Goal: Task Accomplishment & Management: Manage account settings

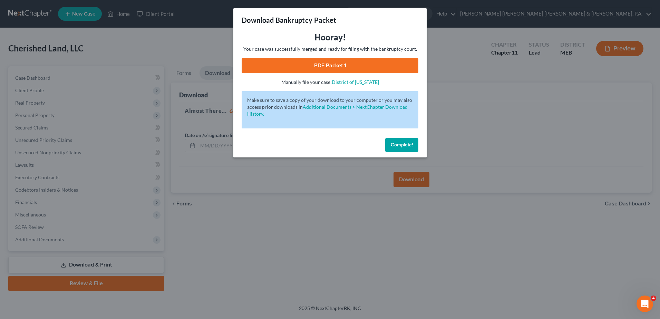
click at [410, 144] on span "Complete!" at bounding box center [402, 145] width 22 height 6
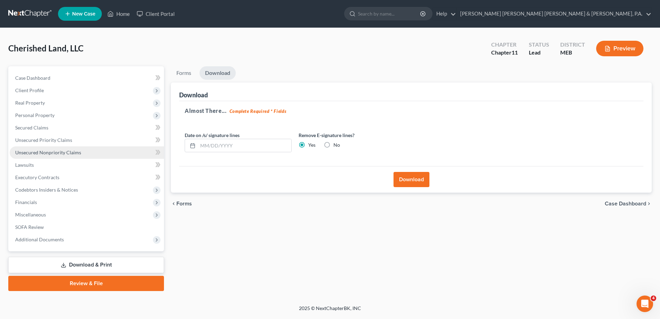
click at [58, 154] on span "Unsecured Nonpriority Claims" at bounding box center [48, 153] width 66 height 6
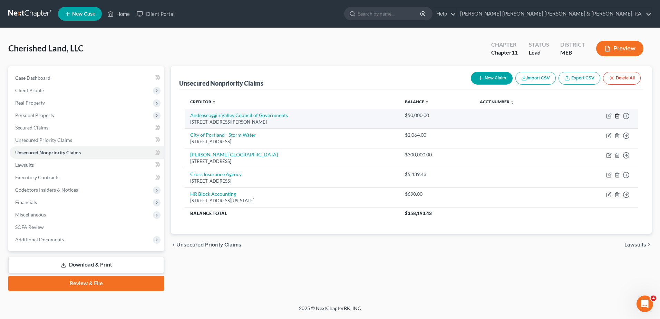
click at [618, 113] on icon "button" at bounding box center [618, 116] width 6 height 6
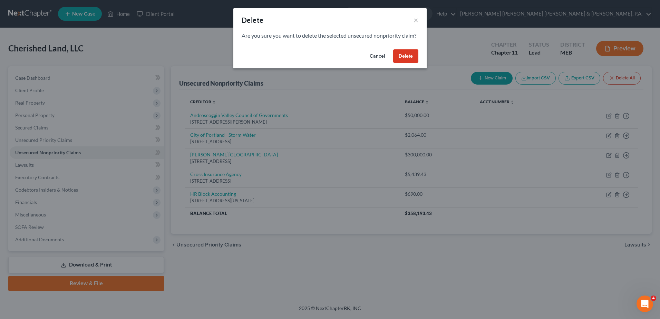
click at [406, 61] on button "Delete" at bounding box center [405, 56] width 25 height 14
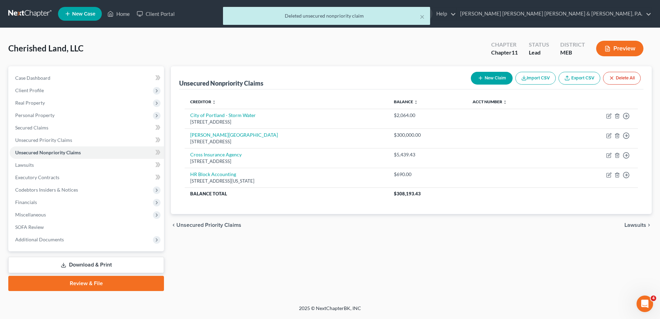
click at [413, 249] on div "Unsecured Nonpriority Claims New Claim Import CSV Export CSV Delete All Credito…" at bounding box center [412, 178] width 488 height 225
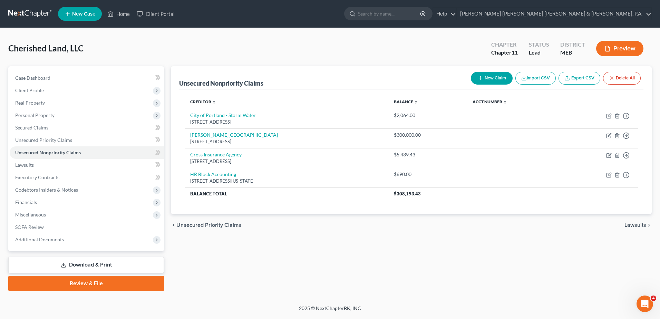
click at [283, 264] on div "Unsecured Nonpriority Claims New Claim Import CSV Export CSV Delete All Credito…" at bounding box center [412, 178] width 488 height 225
drag, startPoint x: 86, startPoint y: 264, endPoint x: 77, endPoint y: 263, distance: 9.7
click at [86, 264] on link "Download & Print" at bounding box center [86, 265] width 156 height 16
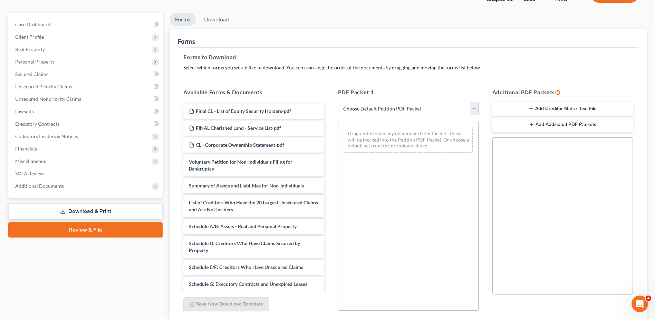
scroll to position [104, 0]
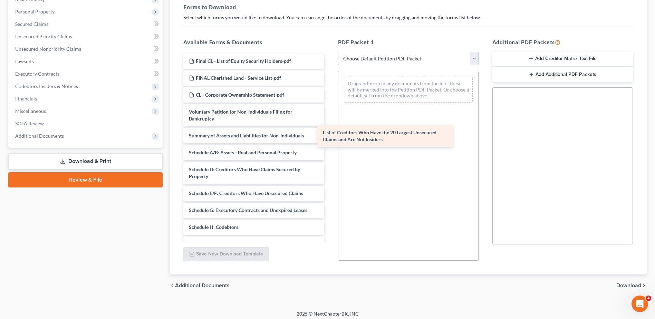
drag, startPoint x: 261, startPoint y: 161, endPoint x: 403, endPoint y: 139, distance: 143.9
click at [329, 139] on div "List of Creditors Who Have the 20 Largest Unsecured Claims and Are Not Insiders…" at bounding box center [254, 202] width 152 height 297
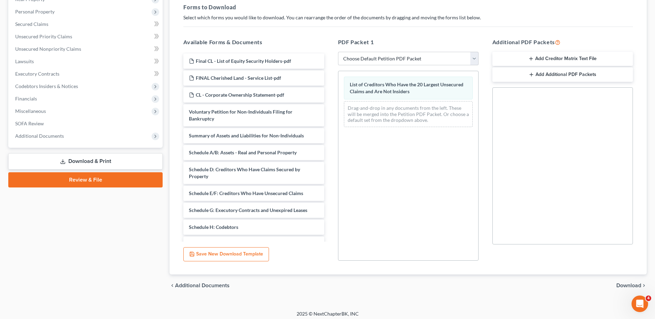
click at [627, 285] on span "Download" at bounding box center [628, 286] width 25 height 6
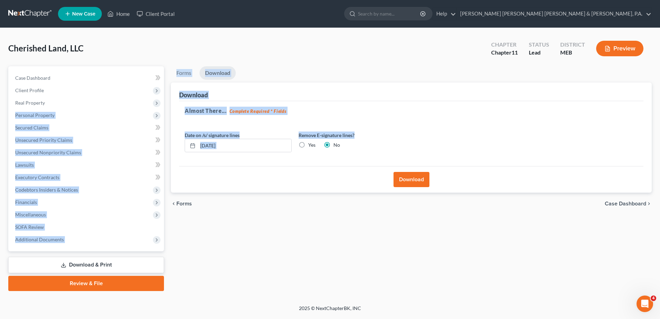
drag, startPoint x: 296, startPoint y: 142, endPoint x: 3, endPoint y: 120, distance: 293.4
click at [1, 120] on div "Cherished Land, LLC Upgraded Chapter Chapter 11 Status Lead District MEB Previe…" at bounding box center [330, 166] width 660 height 277
click at [265, 143] on input "[DATE]" at bounding box center [245, 145] width 94 height 13
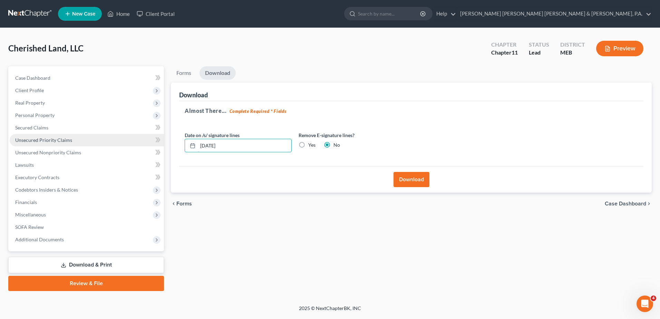
drag, startPoint x: 276, startPoint y: 148, endPoint x: 135, endPoint y: 136, distance: 140.7
click at [135, 136] on div "Petition Navigation Case Dashboard Payments Invoices Payments Payments Credit R…" at bounding box center [330, 178] width 651 height 225
click at [308, 146] on label "Yes" at bounding box center [311, 145] width 7 height 7
click at [311, 146] on input "Yes" at bounding box center [313, 144] width 4 height 4
radio input "true"
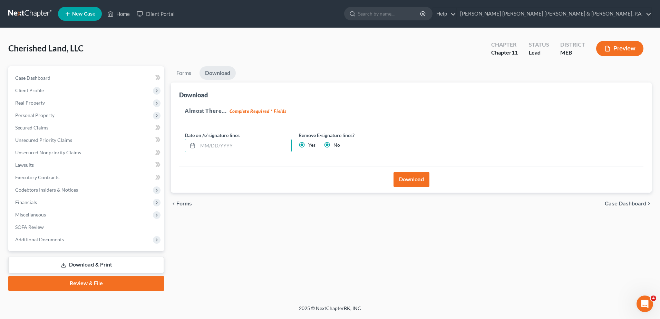
radio input "false"
click at [403, 178] on button "Download" at bounding box center [412, 179] width 36 height 15
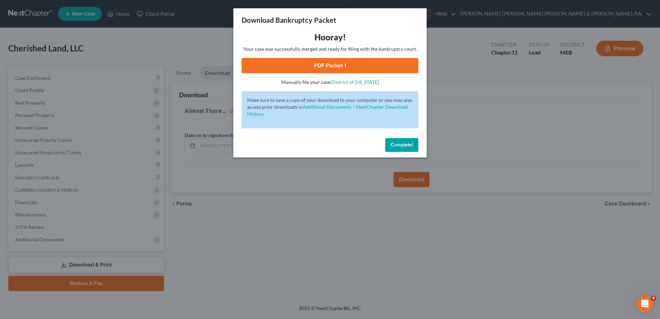
click at [354, 64] on link "PDF Packet 1" at bounding box center [330, 65] width 177 height 15
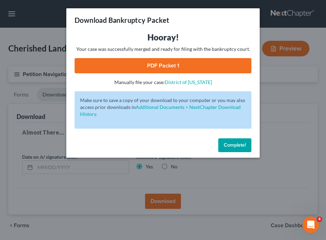
drag, startPoint x: 233, startPoint y: 144, endPoint x: 212, endPoint y: 134, distance: 23.8
click at [234, 144] on span "Complete!" at bounding box center [235, 145] width 22 height 6
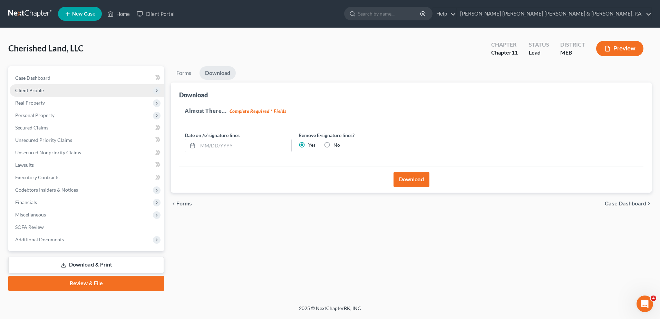
click at [31, 90] on span "Client Profile" at bounding box center [29, 90] width 29 height 6
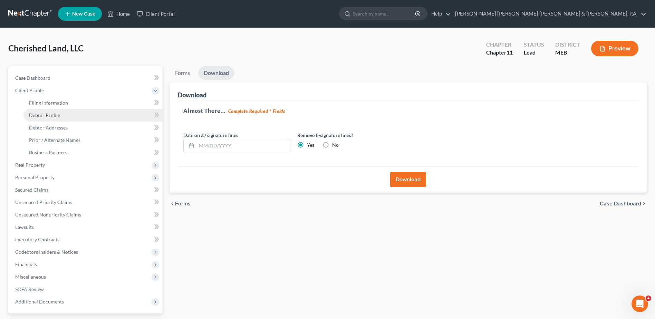
click at [48, 114] on span "Debtor Profile" at bounding box center [44, 115] width 31 height 6
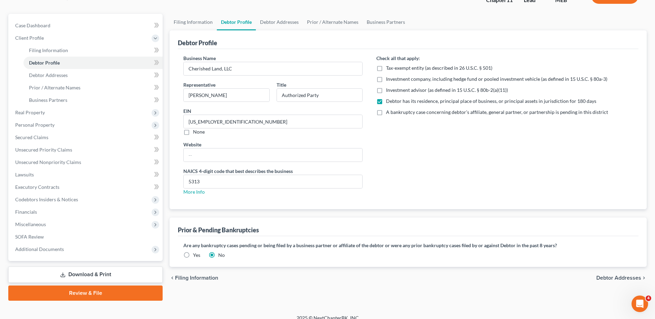
scroll to position [60, 0]
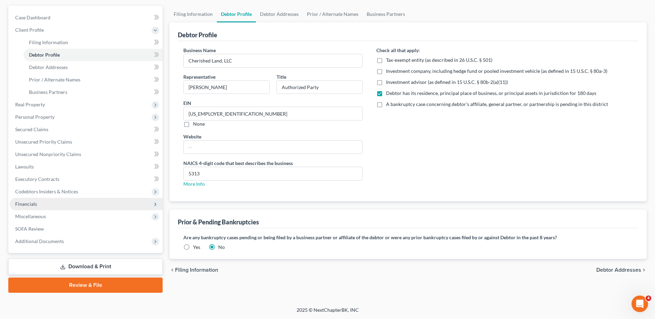
click at [67, 202] on span "Financials" at bounding box center [86, 204] width 153 height 12
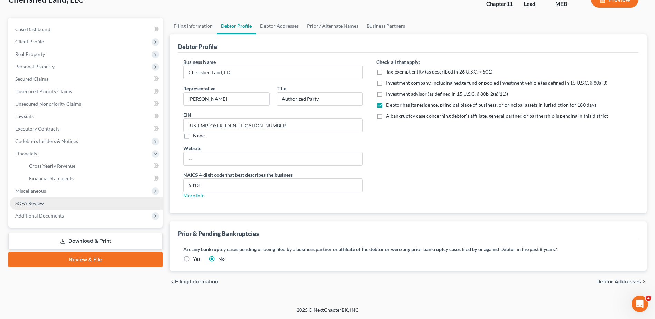
scroll to position [49, 0]
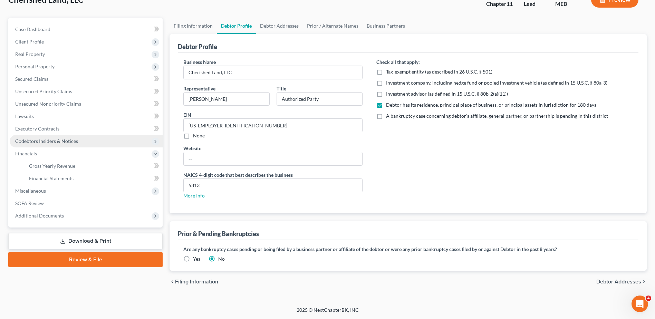
click at [69, 144] on span "Codebtors Insiders & Notices" at bounding box center [46, 141] width 63 height 6
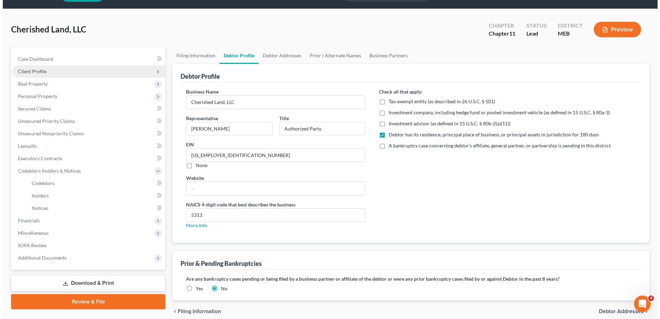
scroll to position [0, 0]
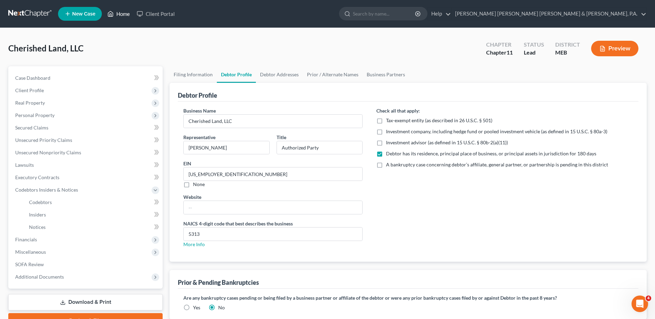
click at [125, 16] on link "Home" at bounding box center [118, 14] width 29 height 12
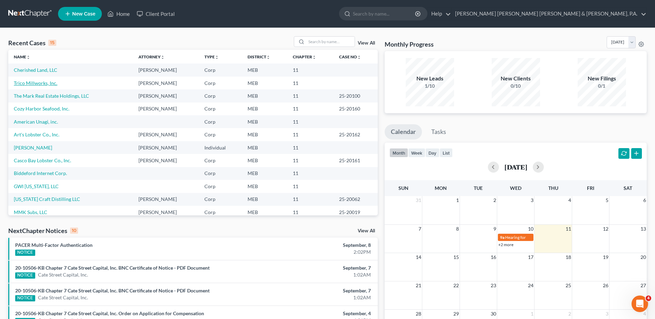
click at [38, 83] on link "Trico Millworks, Inc." at bounding box center [36, 83] width 44 height 6
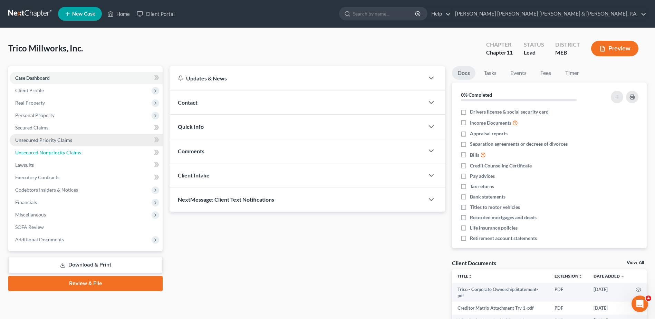
drag, startPoint x: 56, startPoint y: 155, endPoint x: 57, endPoint y: 144, distance: 10.8
click at [56, 155] on span "Unsecured Nonpriority Claims" at bounding box center [48, 153] width 66 height 6
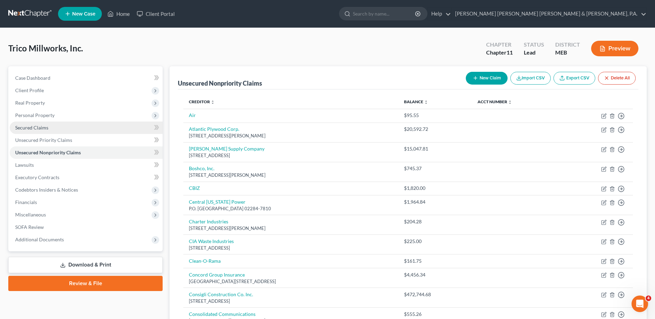
click at [54, 126] on link "Secured Claims" at bounding box center [86, 128] width 153 height 12
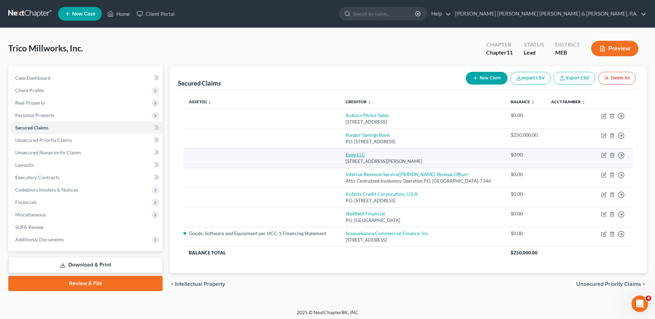
click at [347, 155] on link "Espo LLC" at bounding box center [355, 155] width 19 height 6
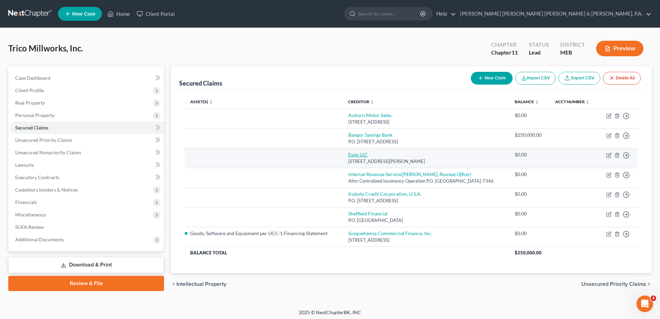
select select "20"
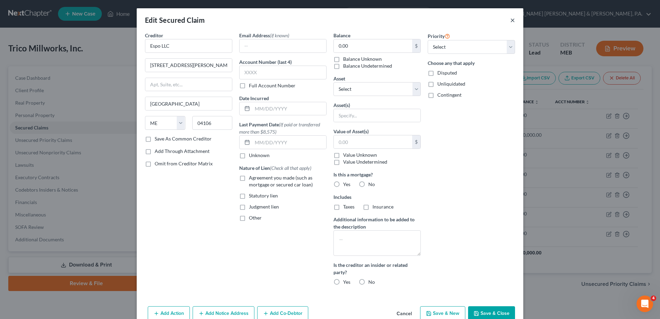
click at [510, 19] on button "×" at bounding box center [512, 20] width 5 height 8
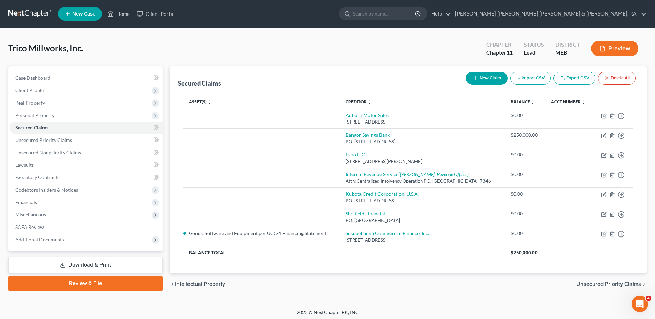
click at [611, 45] on button "Preview" at bounding box center [614, 49] width 47 height 16
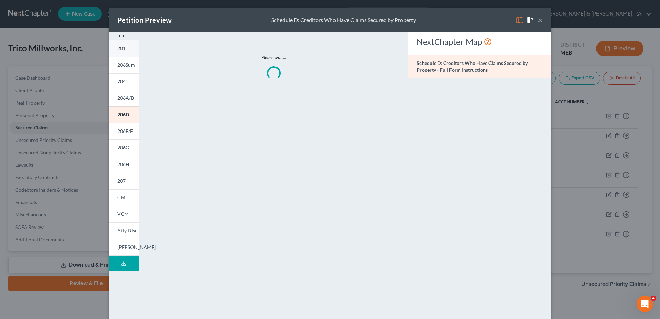
click at [131, 50] on link "201" at bounding box center [124, 48] width 30 height 17
drag, startPoint x: 122, startPoint y: 49, endPoint x: 123, endPoint y: 53, distance: 4.2
click at [122, 49] on span "201" at bounding box center [121, 48] width 8 height 6
click at [126, 69] on link "206Sum" at bounding box center [124, 65] width 30 height 17
click at [128, 114] on link "206D" at bounding box center [124, 114] width 30 height 17
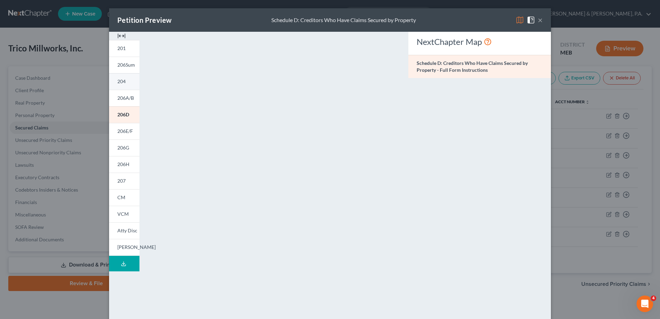
click at [130, 82] on link "204" at bounding box center [124, 81] width 30 height 17
drag, startPoint x: 537, startPoint y: 21, endPoint x: 422, endPoint y: 52, distance: 118.7
click at [538, 21] on button "×" at bounding box center [540, 20] width 5 height 8
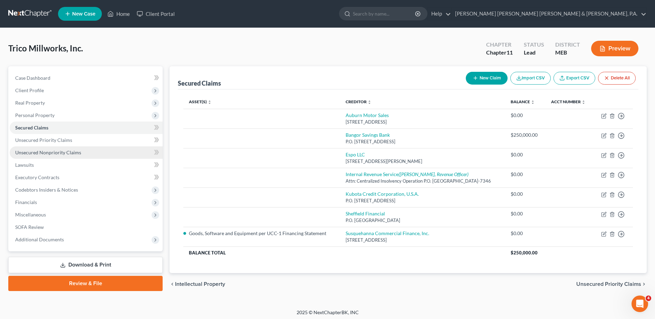
click at [55, 152] on span "Unsecured Nonpriority Claims" at bounding box center [48, 153] width 66 height 6
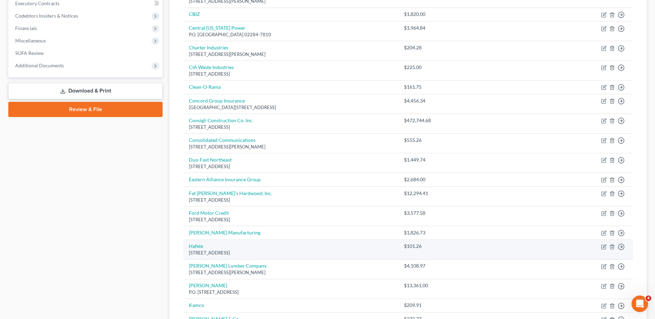
scroll to position [207, 0]
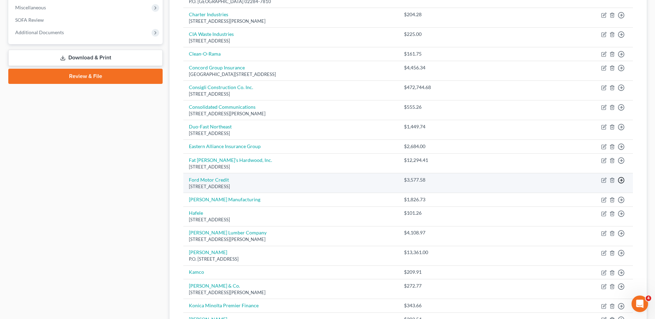
click at [622, 180] on polyline "button" at bounding box center [621, 180] width 1 height 2
click at [604, 183] on link "Move to D" at bounding box center [590, 186] width 58 height 12
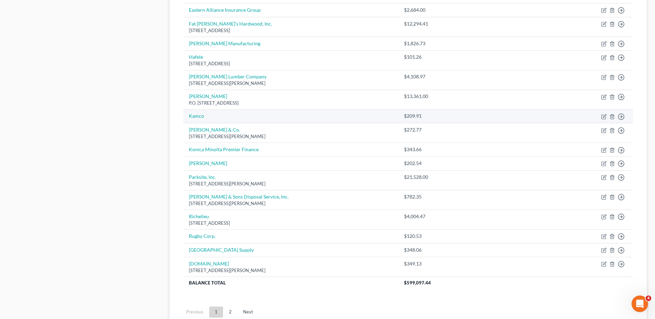
scroll to position [345, 0]
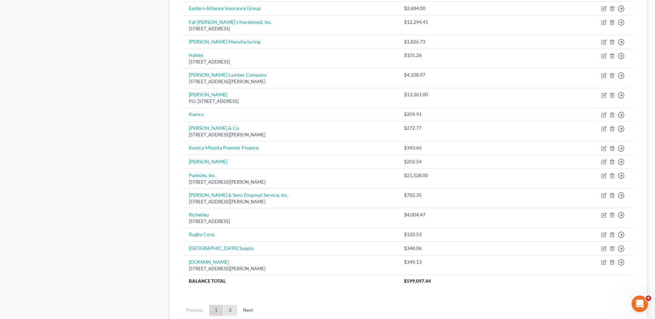
click at [232, 311] on link "2" at bounding box center [230, 310] width 14 height 11
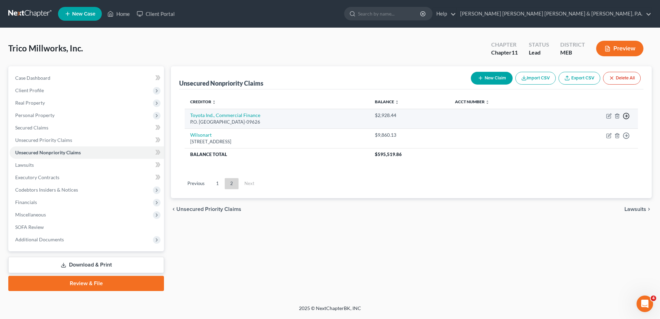
click at [626, 115] on icon "button" at bounding box center [626, 116] width 7 height 7
click at [578, 122] on link "Move to D" at bounding box center [595, 121] width 58 height 12
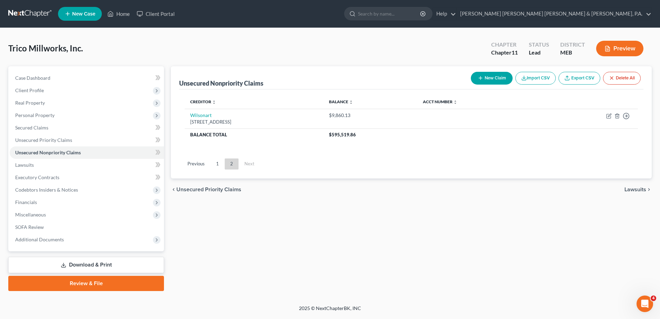
click at [385, 211] on div "Unsecured Nonpriority Claims New Claim Import CSV Export CSV Delete All Credito…" at bounding box center [412, 178] width 488 height 225
click at [211, 164] on link "1" at bounding box center [218, 164] width 14 height 11
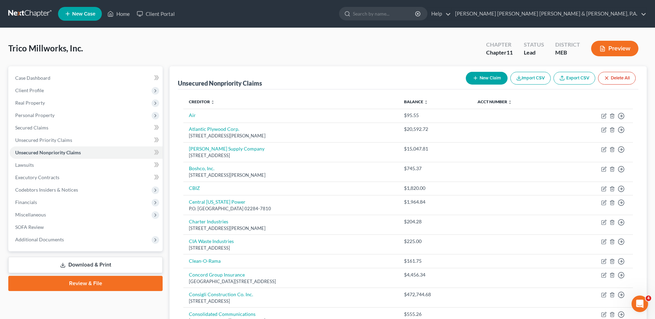
click at [199, 96] on th "Creditor expand_more expand_less unfold_more" at bounding box center [290, 102] width 215 height 14
click at [211, 102] on icon "unfold_more" at bounding box center [213, 102] width 4 height 4
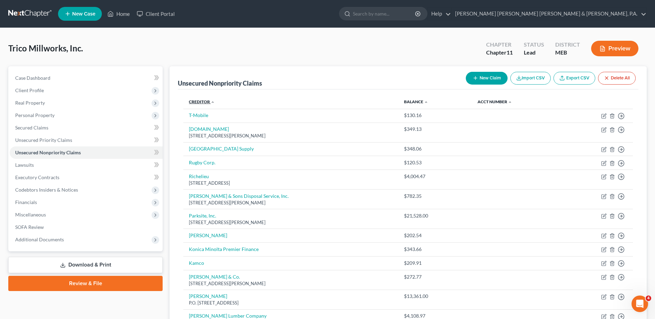
click at [207, 102] on link "Creditor expand_more expand_less unfold_more" at bounding box center [202, 101] width 26 height 5
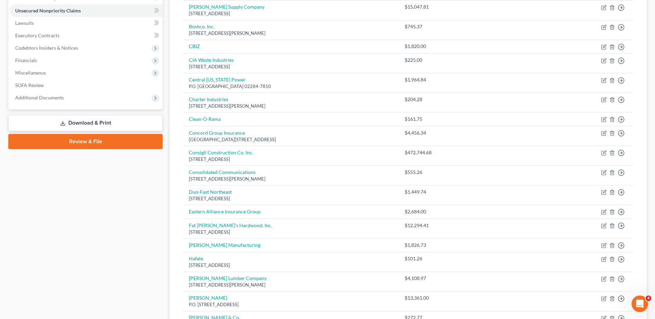
scroll to position [137, 0]
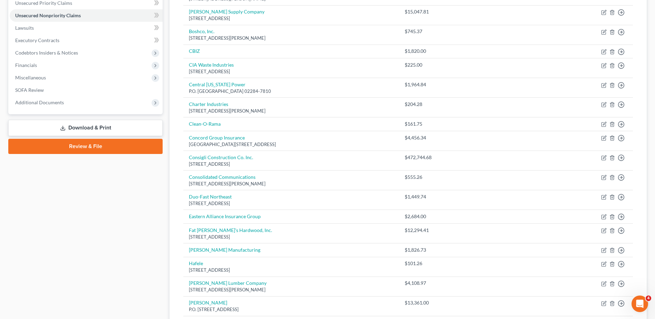
click at [137, 218] on div "Case Dashboard Payments Invoices Payments Payments Credit Report Client Profile" at bounding box center [85, 249] width 161 height 640
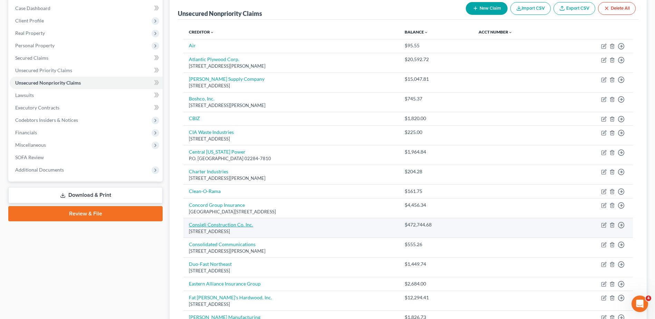
scroll to position [68, 0]
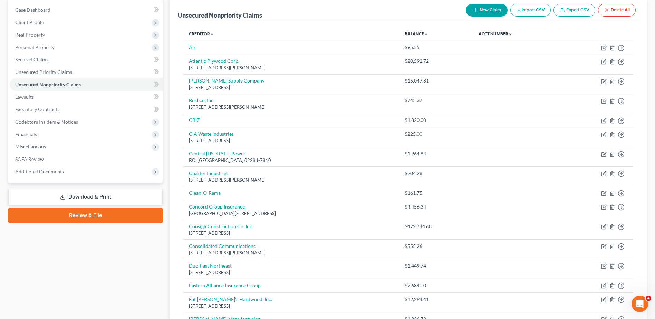
click at [54, 202] on link "Download & Print" at bounding box center [85, 197] width 154 height 16
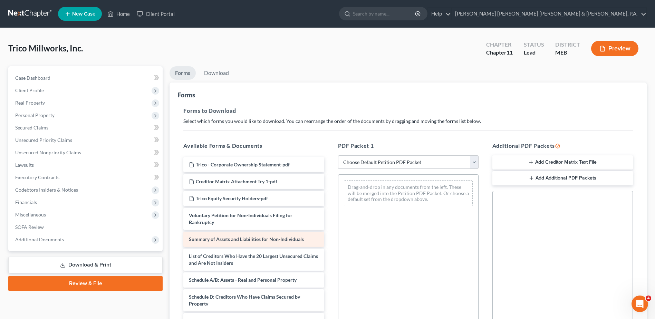
drag, startPoint x: 230, startPoint y: 244, endPoint x: 230, endPoint y: 248, distance: 3.8
drag, startPoint x: 230, startPoint y: 248, endPoint x: 197, endPoint y: 135, distance: 118.0
click at [197, 131] on div "Forms to Download Select which forms you would like to download. You can rearra…" at bounding box center [408, 239] width 461 height 277
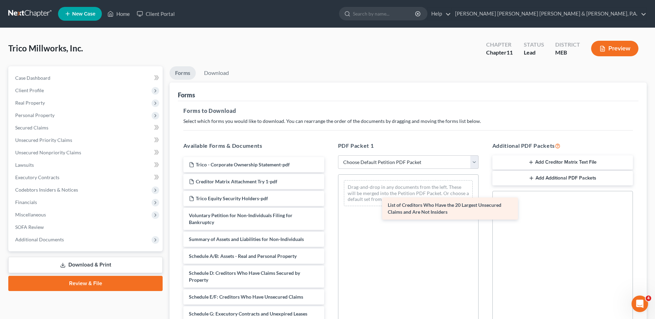
drag, startPoint x: 216, startPoint y: 256, endPoint x: 414, endPoint y: 205, distance: 205.4
click at [329, 205] on div "List of Creditors Who Have the 20 Largest Unsecured Claims and Are Not Insiders…" at bounding box center [254, 305] width 152 height 297
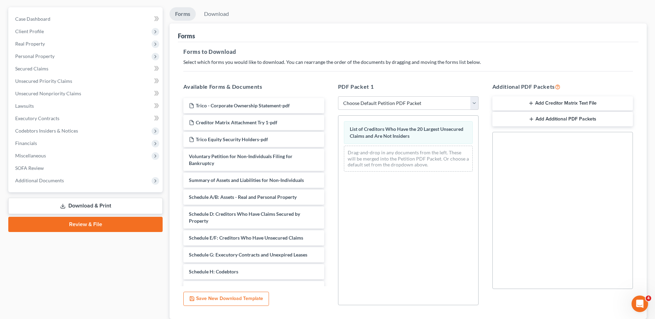
scroll to position [107, 0]
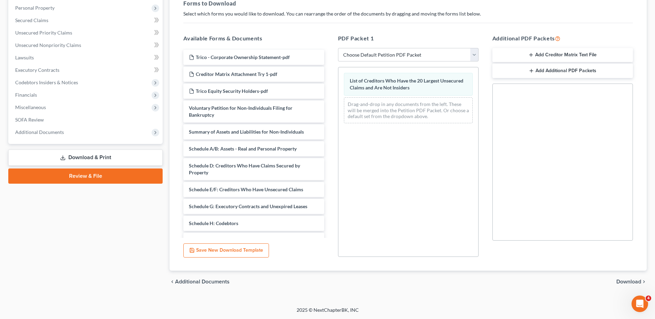
click at [622, 279] on span "Download" at bounding box center [628, 282] width 25 height 6
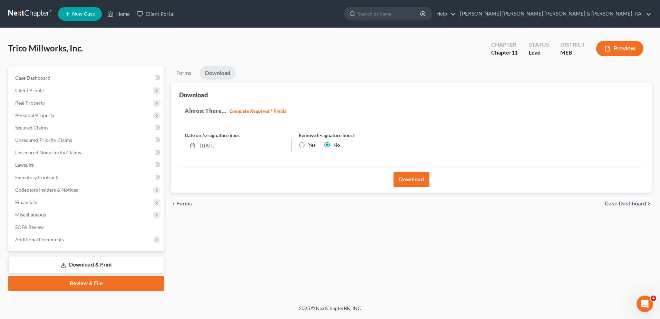
click at [403, 180] on button "Download" at bounding box center [412, 179] width 36 height 15
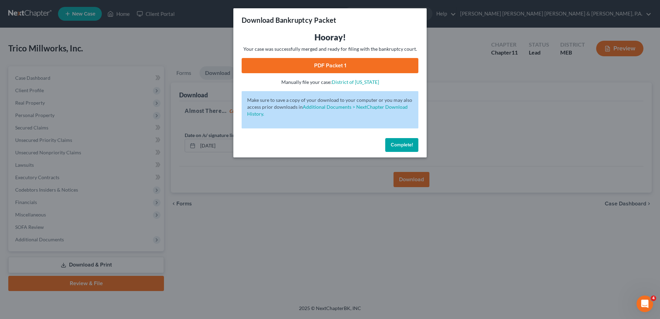
click at [291, 67] on link "PDF Packet 1" at bounding box center [330, 65] width 177 height 15
click at [404, 147] on span "Complete!" at bounding box center [402, 145] width 22 height 6
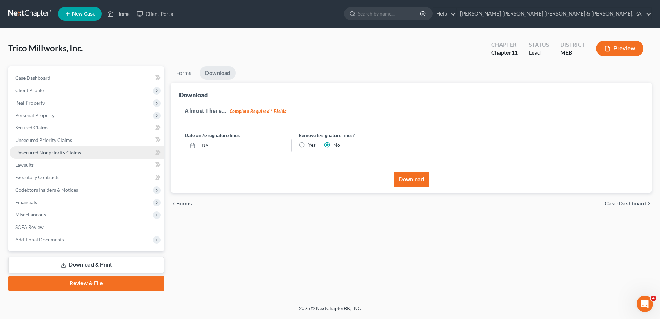
drag, startPoint x: 40, startPoint y: 152, endPoint x: 46, endPoint y: 150, distance: 6.2
click at [40, 152] on span "Unsecured Nonpriority Claims" at bounding box center [48, 153] width 66 height 6
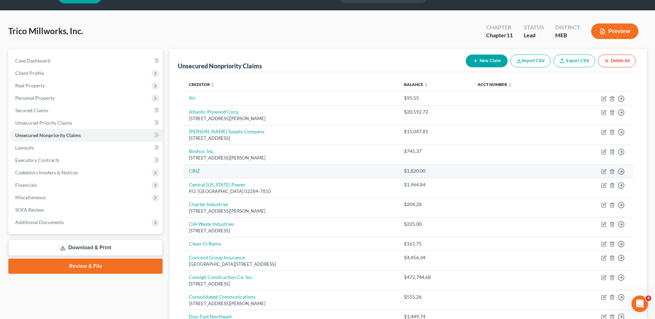
scroll to position [35, 0]
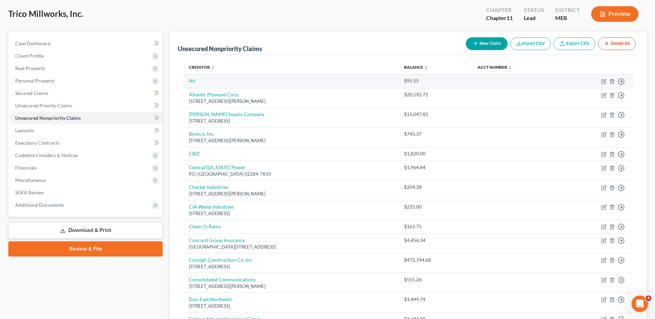
click at [209, 82] on td "Air" at bounding box center [290, 81] width 215 height 14
click at [191, 80] on link "Air" at bounding box center [192, 81] width 7 height 6
select select "15"
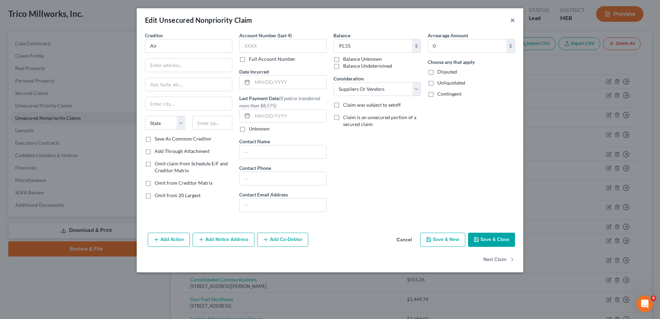
click at [512, 16] on button "×" at bounding box center [512, 20] width 5 height 8
